Goal: Register for event/course

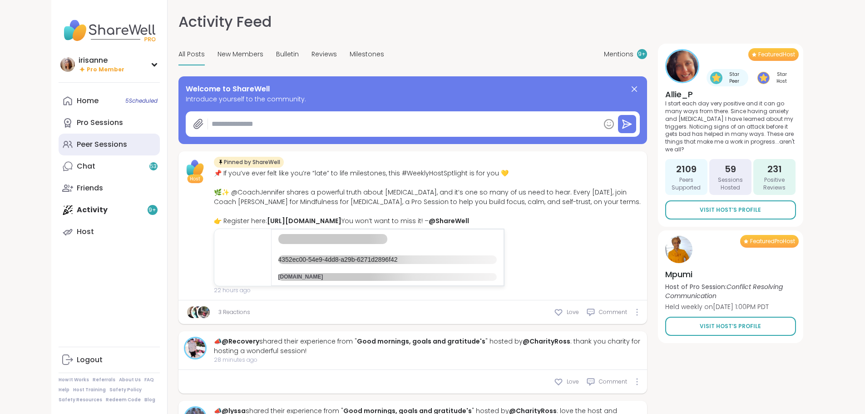
click at [77, 147] on div "Peer Sessions" at bounding box center [102, 144] width 50 height 10
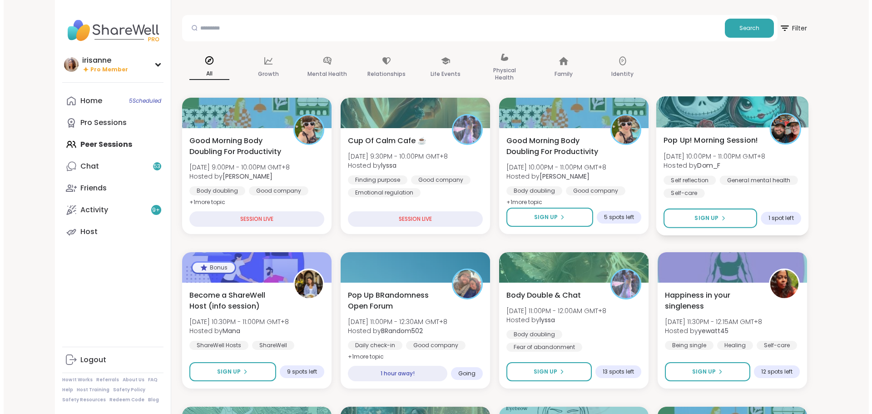
scroll to position [45, 0]
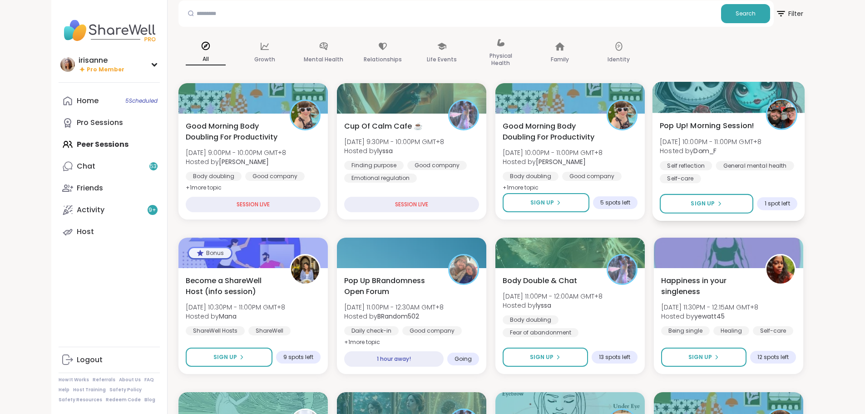
click at [794, 166] on div "General mental health" at bounding box center [755, 165] width 78 height 9
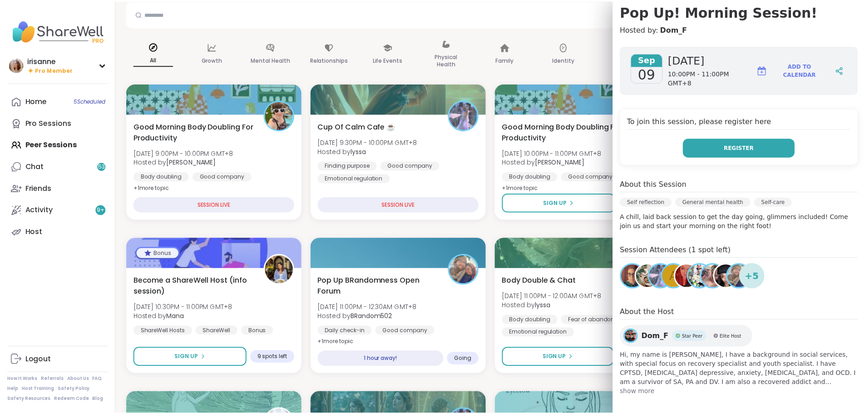
scroll to position [88, 0]
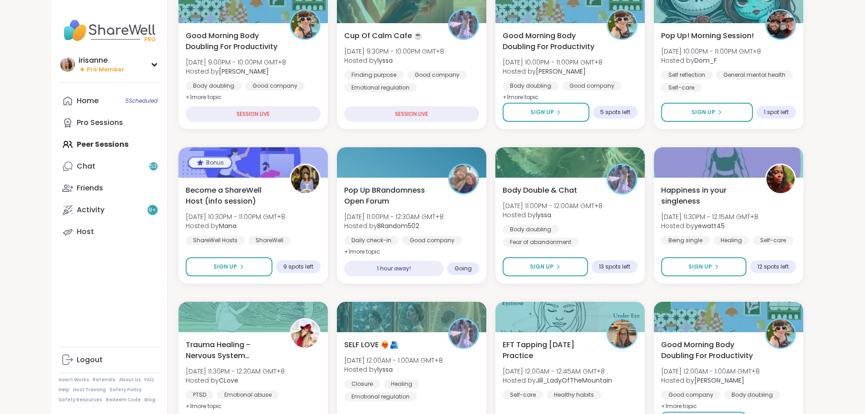
scroll to position [136, 0]
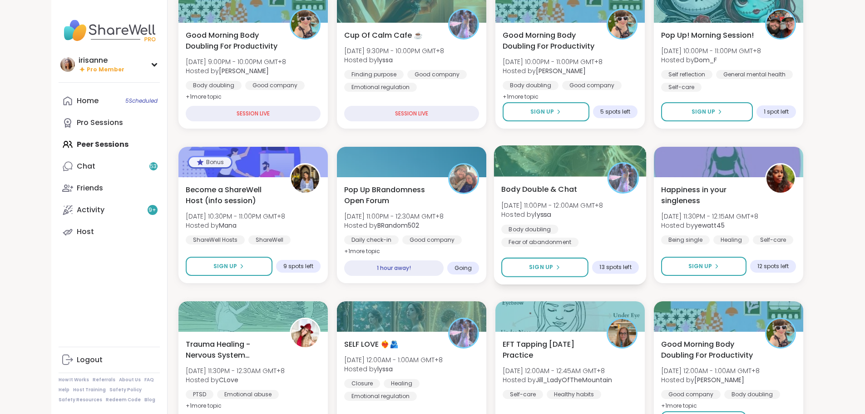
click at [595, 213] on span "Hosted by [PERSON_NAME]" at bounding box center [553, 214] width 102 height 9
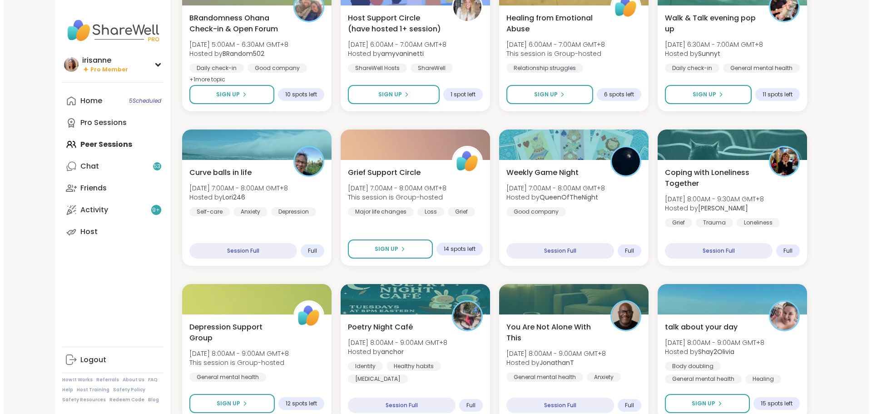
scroll to position [1124, 0]
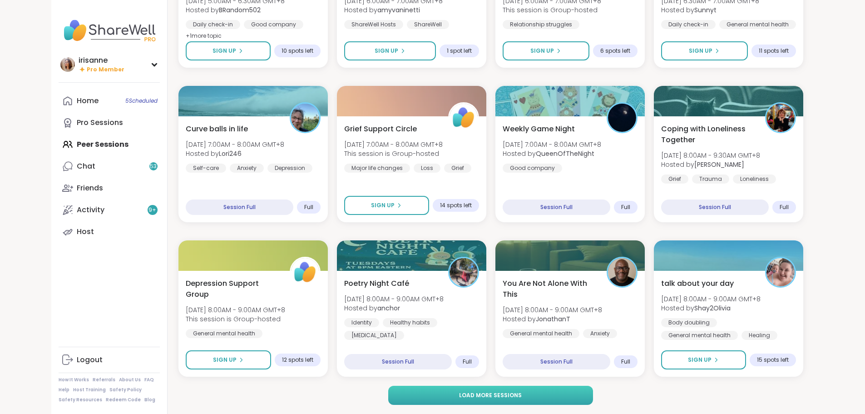
click at [566, 401] on button "Load more sessions" at bounding box center [490, 395] width 205 height 19
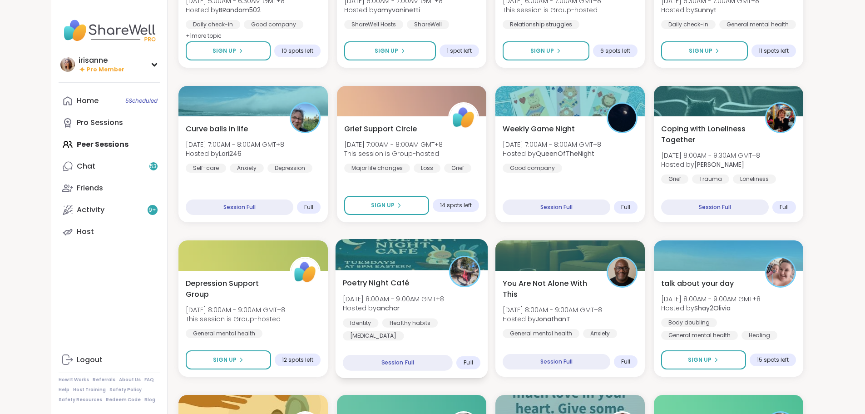
click at [436, 309] on div "Poetry Night Café [DATE] 8:00AM - 9:00AM GMT+8 Hosted by anchor Identity Health…" at bounding box center [412, 308] width 138 height 63
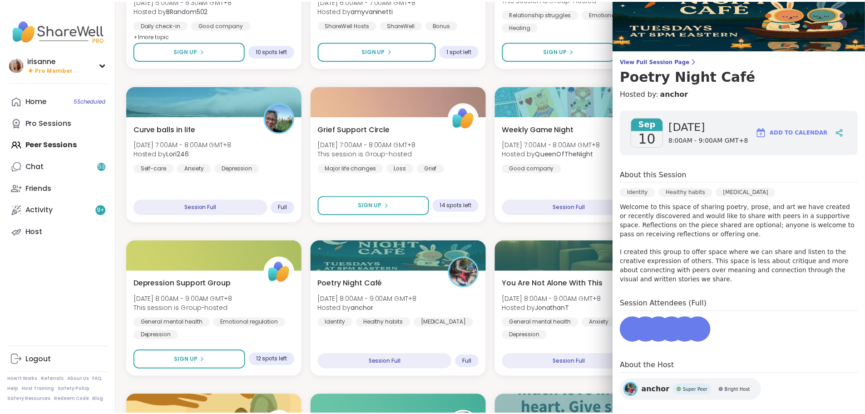
scroll to position [35, 0]
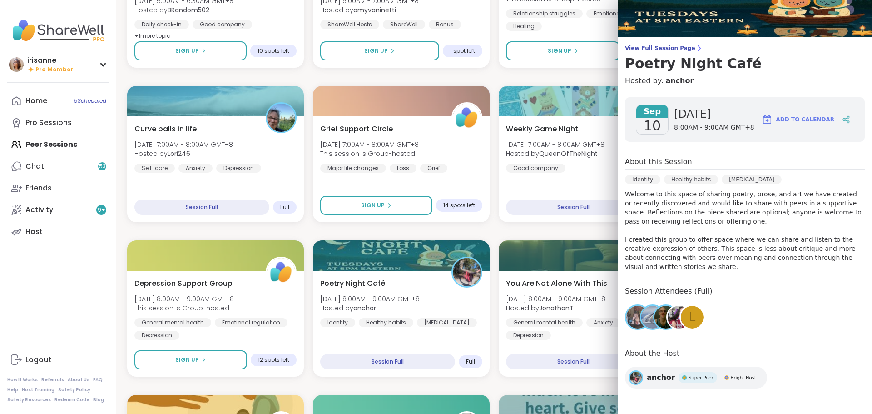
click at [512, 236] on div "Good Morning Body Doubling For Productivity [DATE] 9:00PM - 10:00PM GMT+8 Hoste…" at bounding box center [494, 386] width 734 height 2762
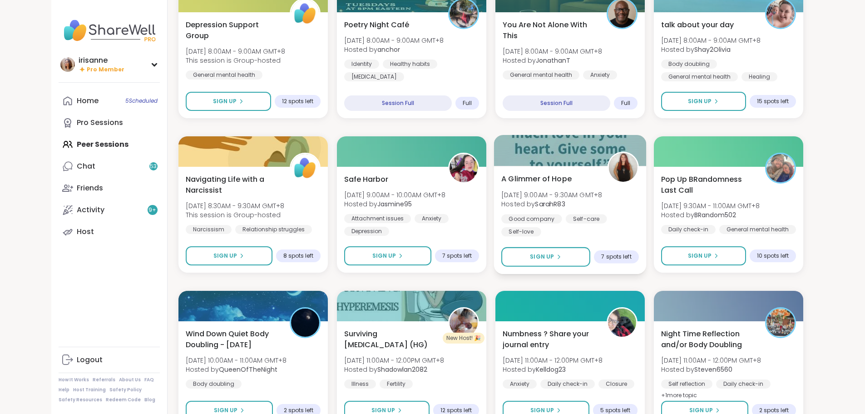
scroll to position [1487, 0]
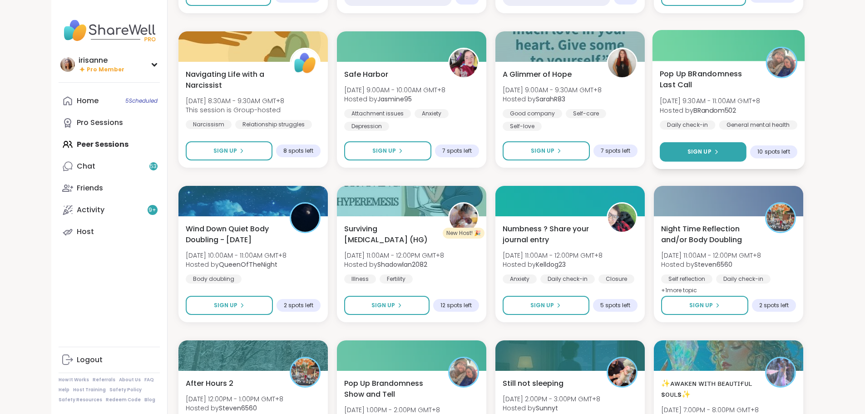
click at [746, 147] on button "Sign Up" at bounding box center [703, 152] width 87 height 20
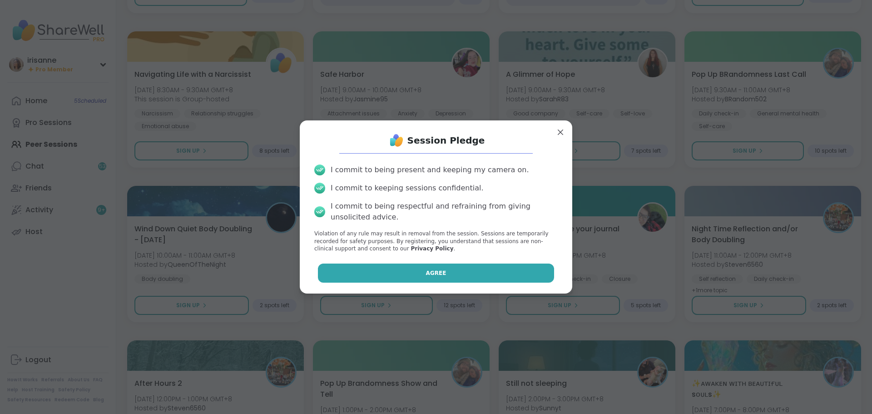
click at [438, 264] on button "Agree" at bounding box center [436, 272] width 237 height 19
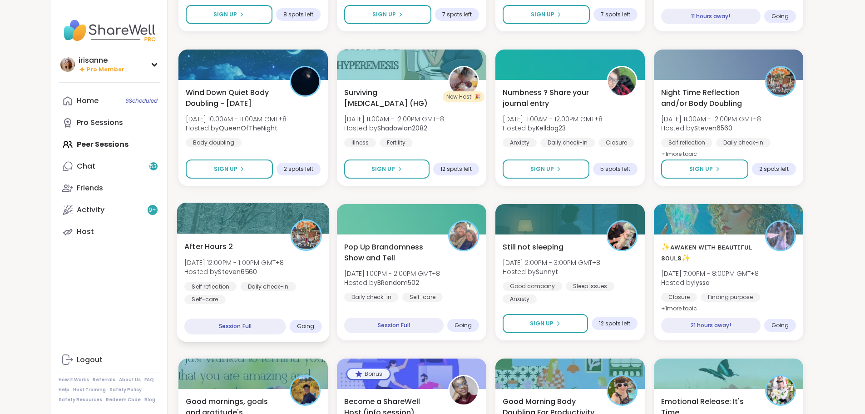
scroll to position [1578, 0]
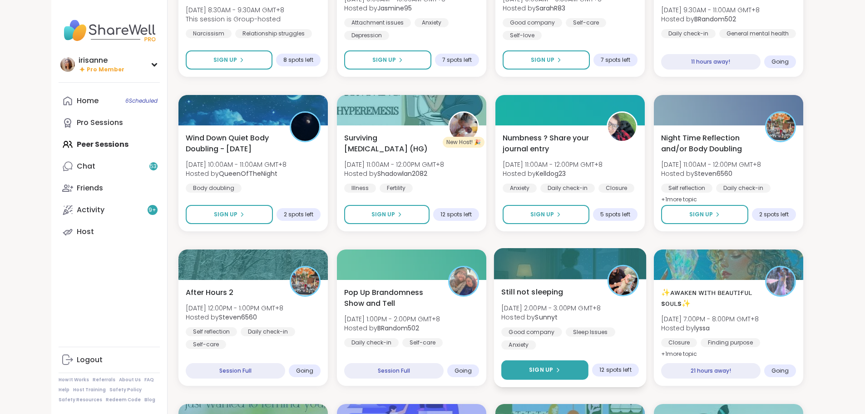
click at [553, 370] on span "Sign Up" at bounding box center [541, 370] width 24 height 8
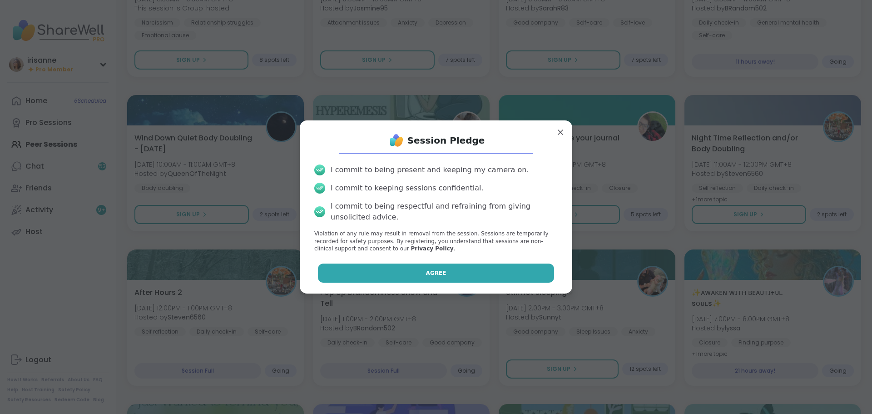
click at [446, 272] on button "Agree" at bounding box center [436, 272] width 237 height 19
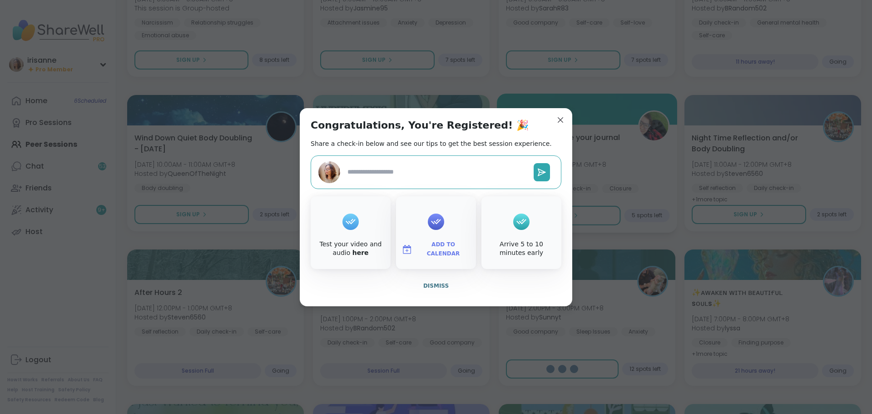
type textarea "*"
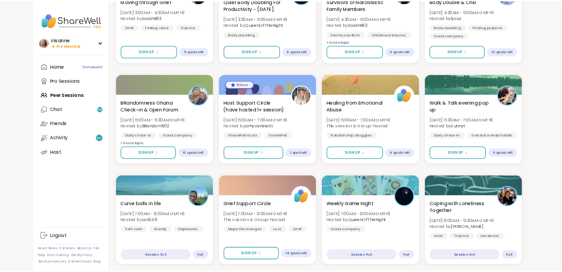
scroll to position [1169, 0]
